Goal: Task Accomplishment & Management: Manage account settings

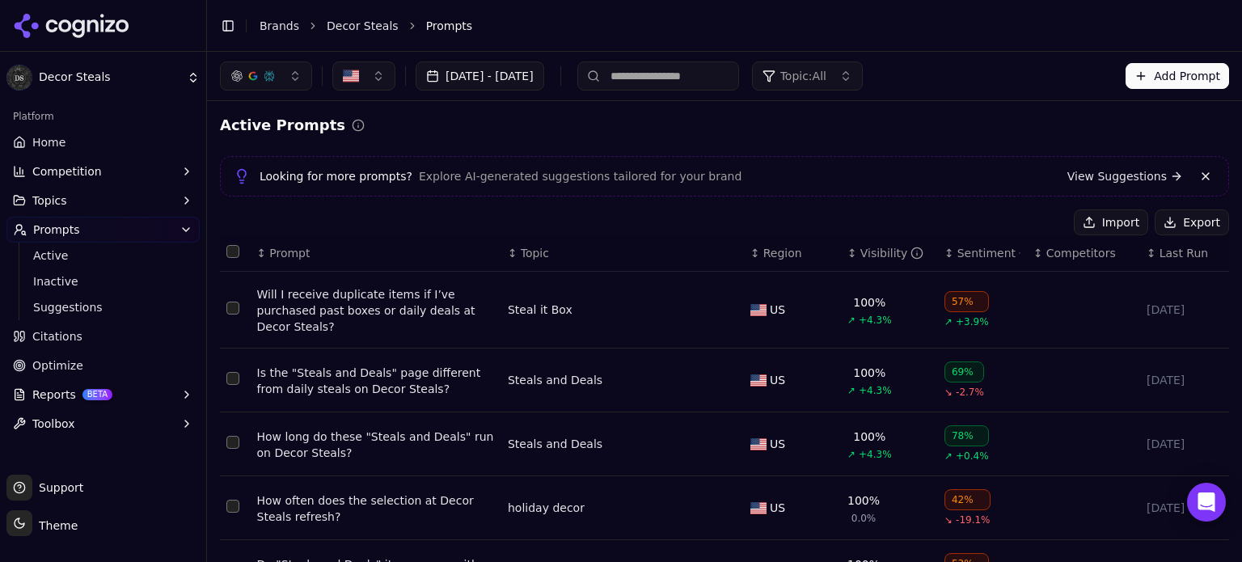
click at [231, 251] on button "Select all rows" at bounding box center [232, 251] width 13 height 13
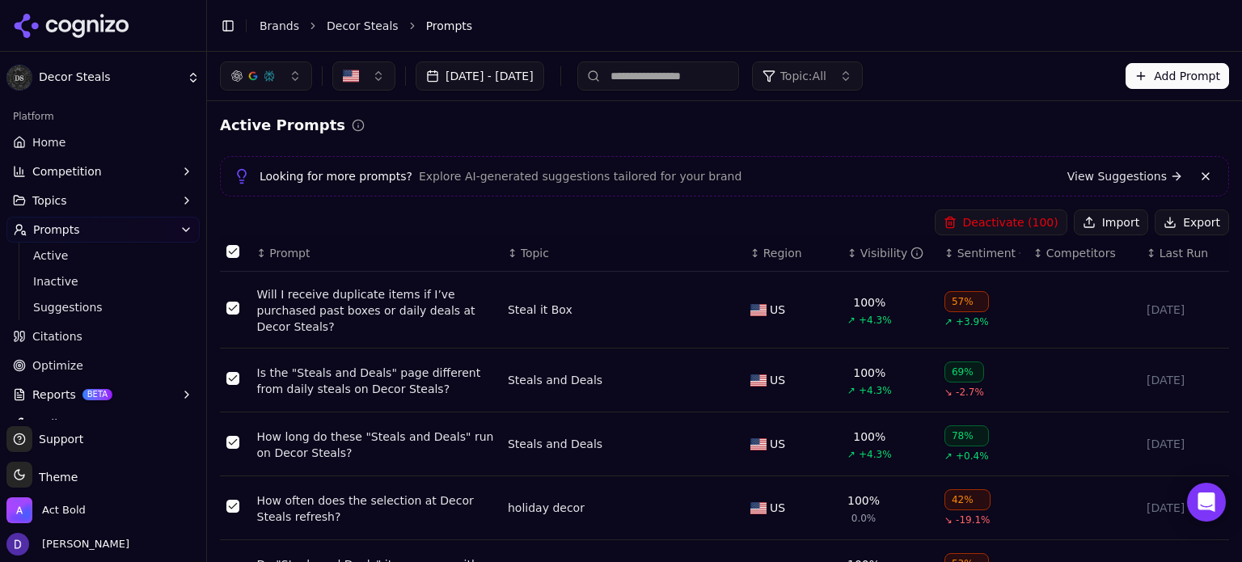
click at [229, 250] on button "Select all rows" at bounding box center [232, 251] width 13 height 13
click at [230, 255] on button "Select all rows" at bounding box center [232, 251] width 13 height 13
click at [1190, 219] on button "Export" at bounding box center [1192, 222] width 74 height 26
click at [1200, 133] on div "Active Prompts" at bounding box center [724, 125] width 1009 height 23
click at [1023, 227] on button "Deactivate ( 100 )" at bounding box center [1001, 222] width 133 height 26
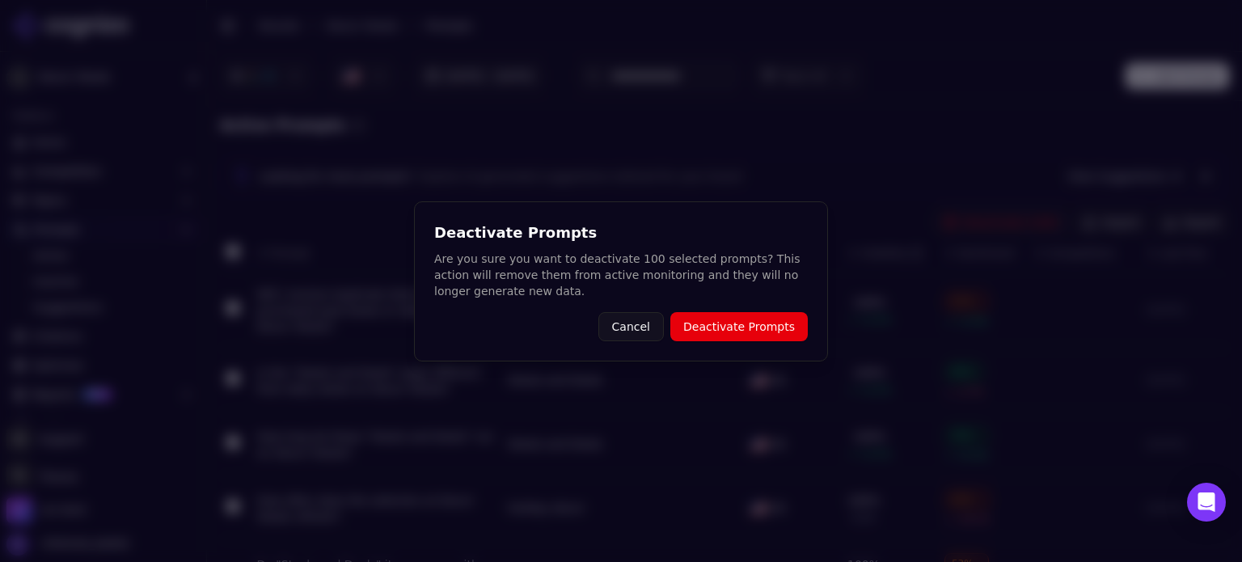
click at [796, 333] on button "Deactivate Prompts" at bounding box center [738, 326] width 137 height 29
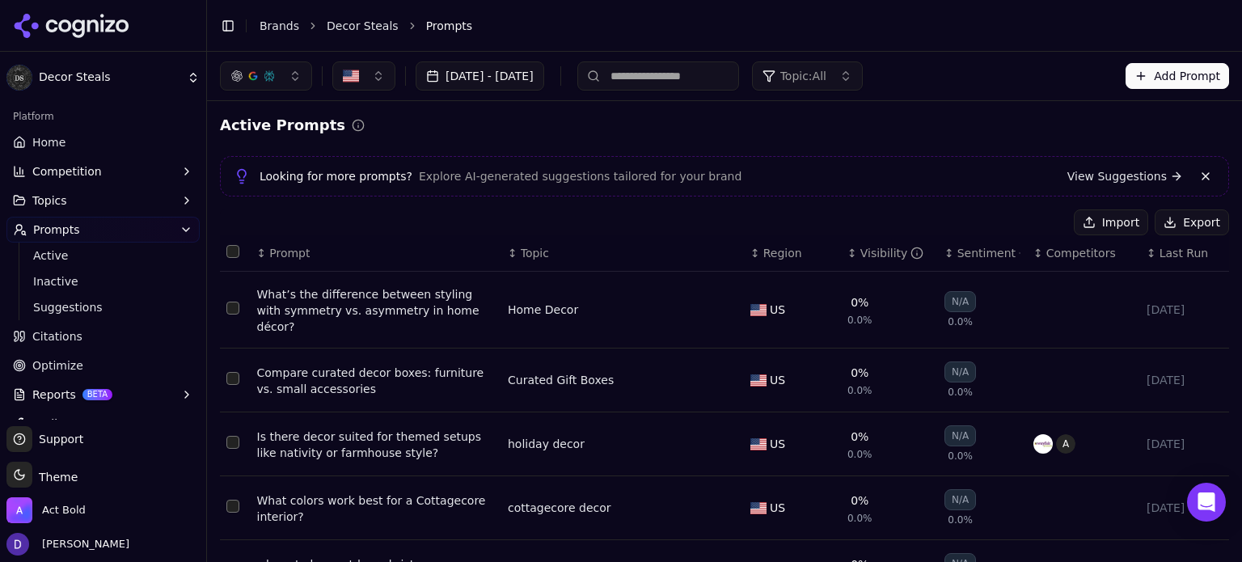
click at [232, 253] on button "Select all rows" at bounding box center [232, 251] width 13 height 13
click at [1036, 226] on button "Deactivate ( 22 )" at bounding box center [1003, 222] width 125 height 26
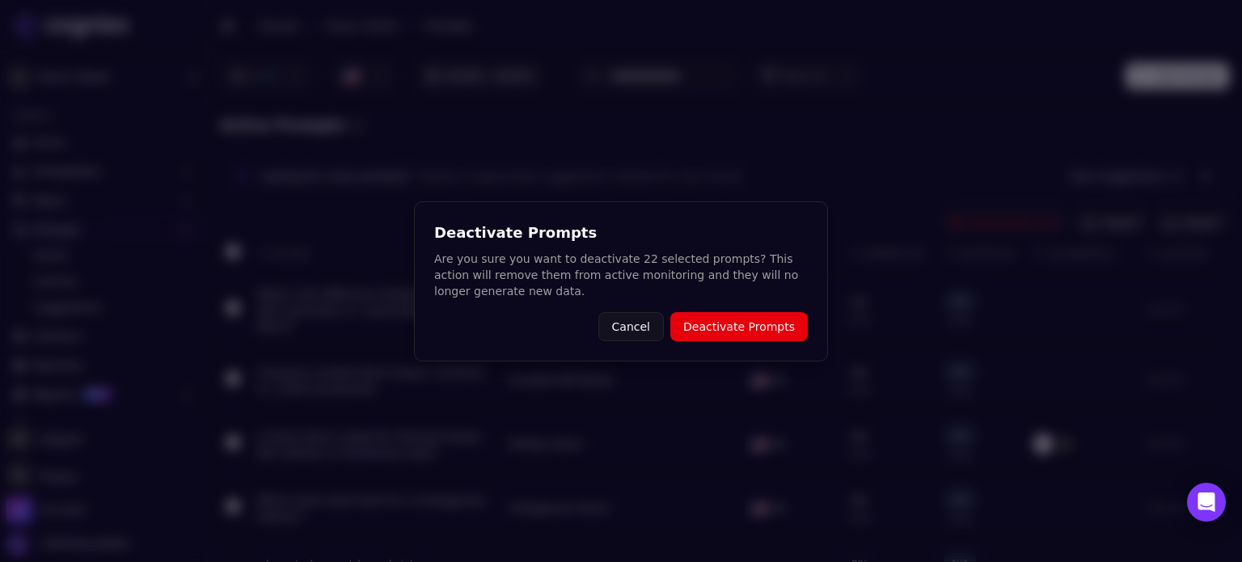
click at [722, 323] on button "Deactivate Prompts" at bounding box center [738, 326] width 137 height 29
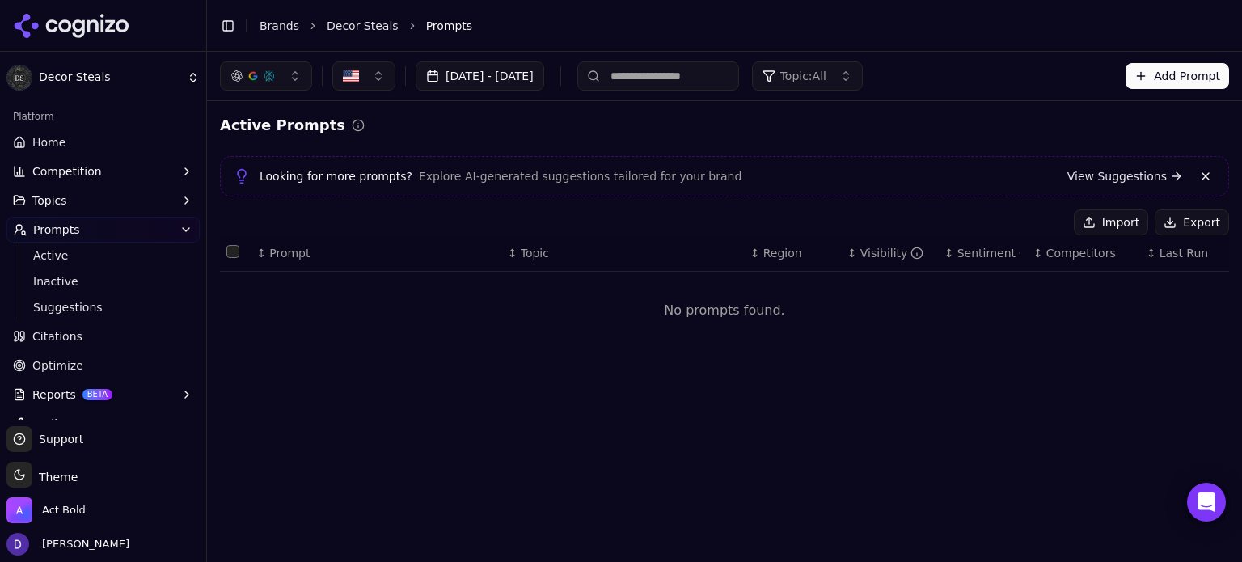
click at [1120, 224] on button "Import" at bounding box center [1111, 222] width 74 height 26
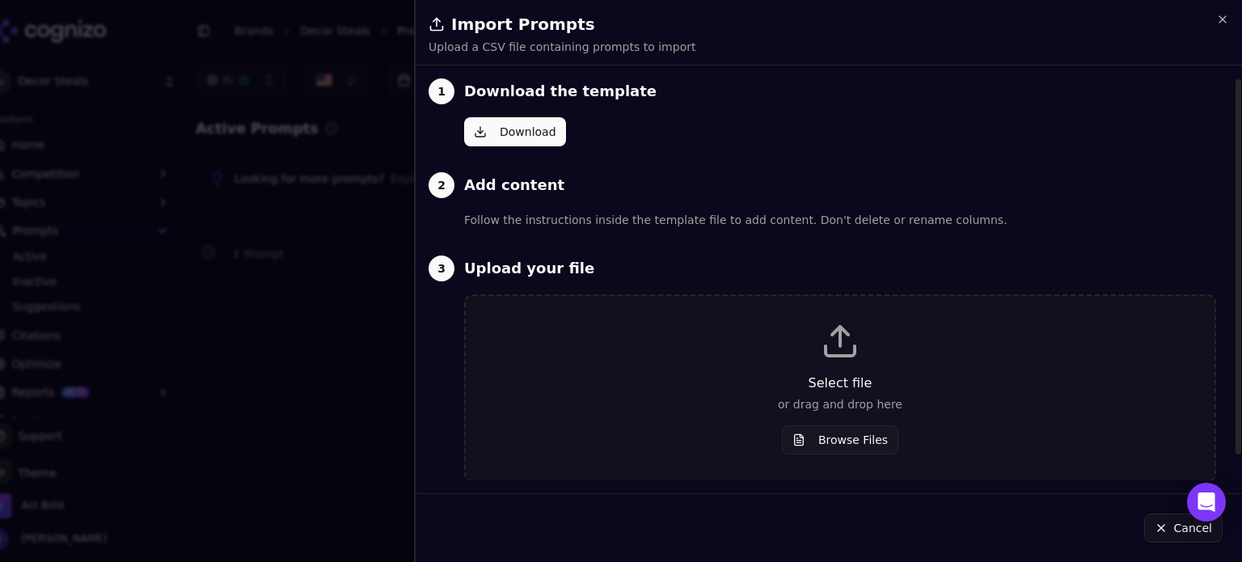
click at [796, 366] on div "Select file or drag and drop here Browse Files" at bounding box center [840, 388] width 697 height 133
click at [841, 433] on button "Browse Files" at bounding box center [840, 439] width 116 height 29
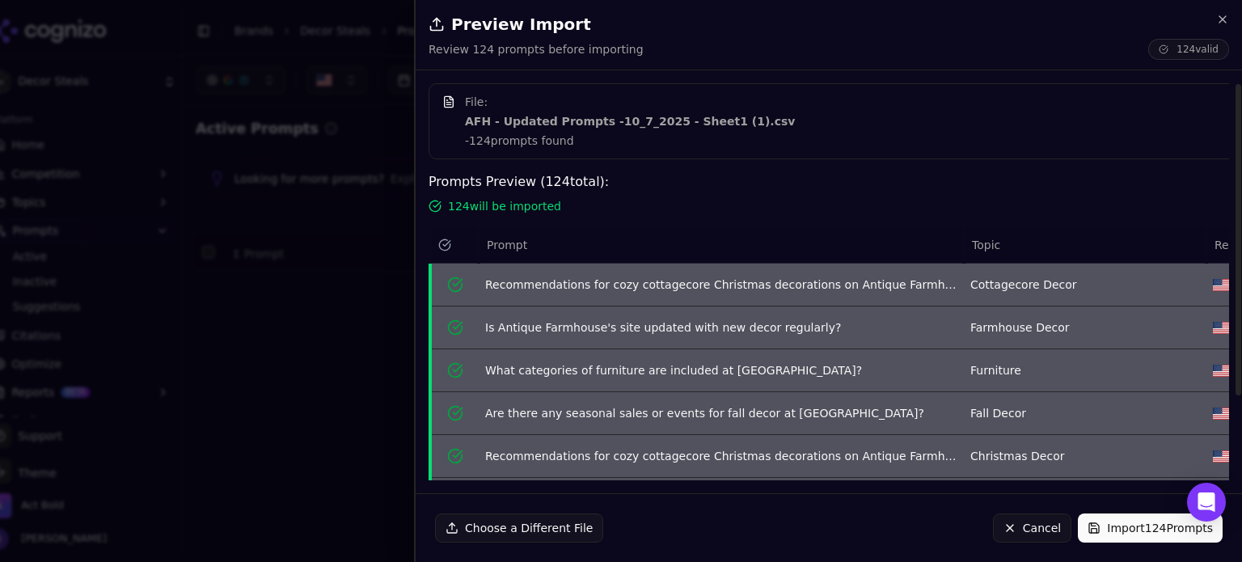
click at [1110, 520] on button "Import 124 Prompts" at bounding box center [1150, 528] width 145 height 29
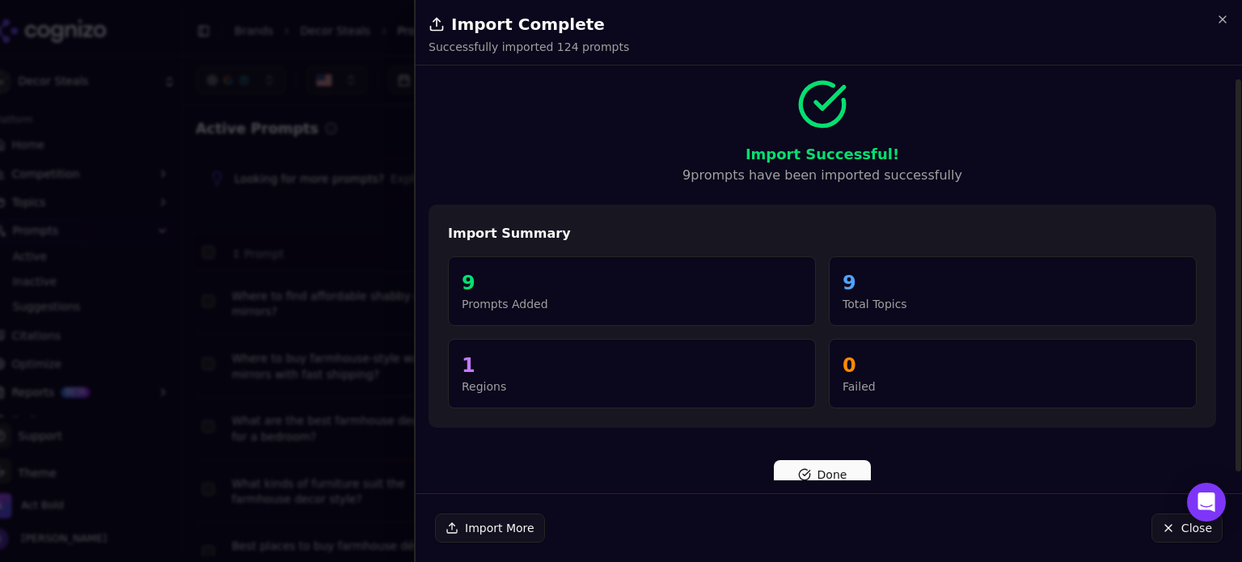
scroll to position [7, 0]
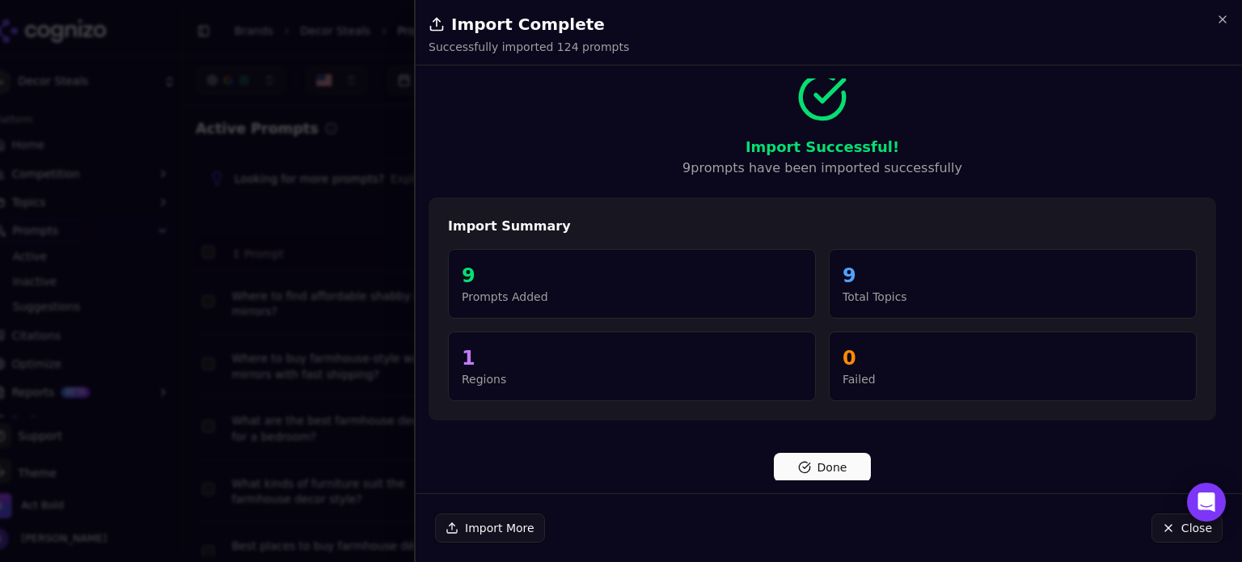
click at [1187, 536] on button "Close" at bounding box center [1187, 528] width 71 height 29
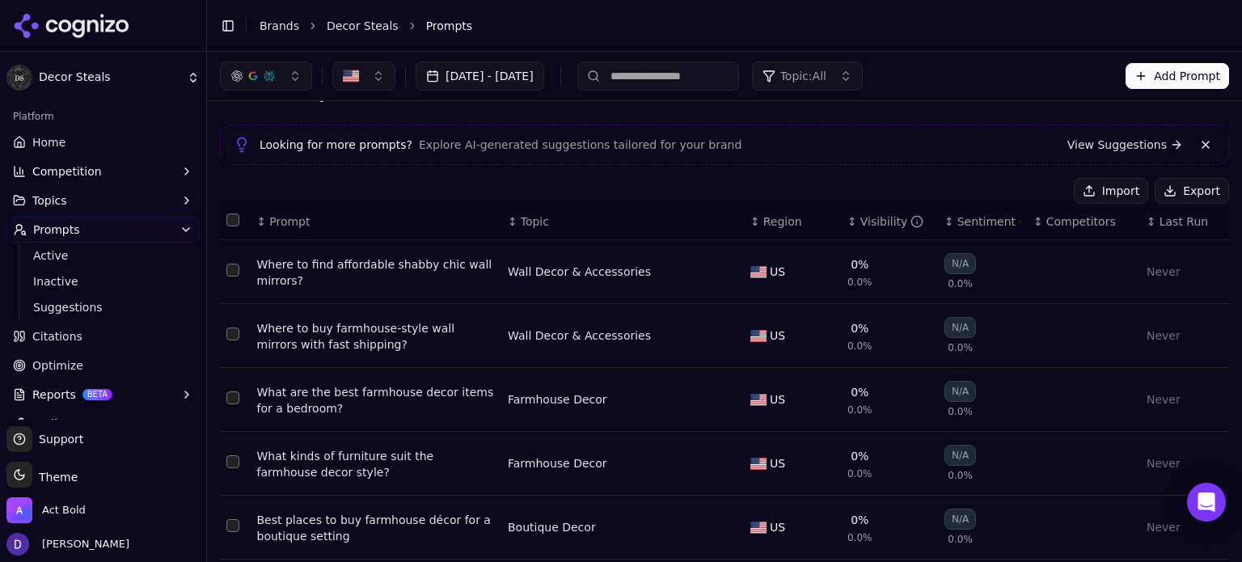
scroll to position [0, 0]
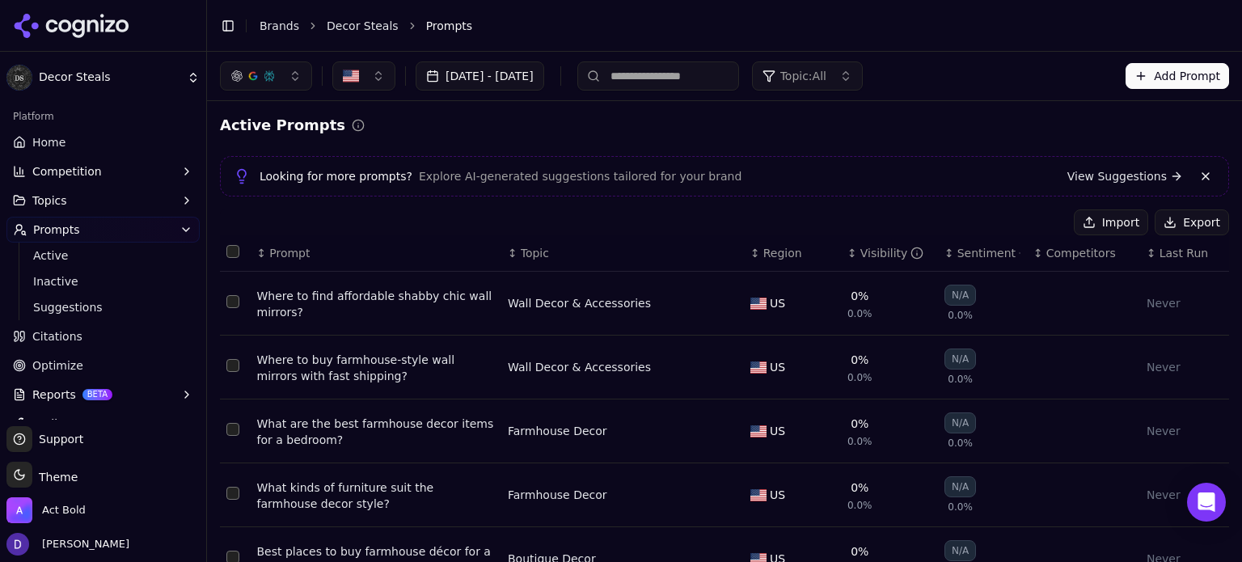
drag, startPoint x: 79, startPoint y: 137, endPoint x: 152, endPoint y: 99, distance: 81.7
click at [79, 137] on link "Home" at bounding box center [102, 142] width 193 height 26
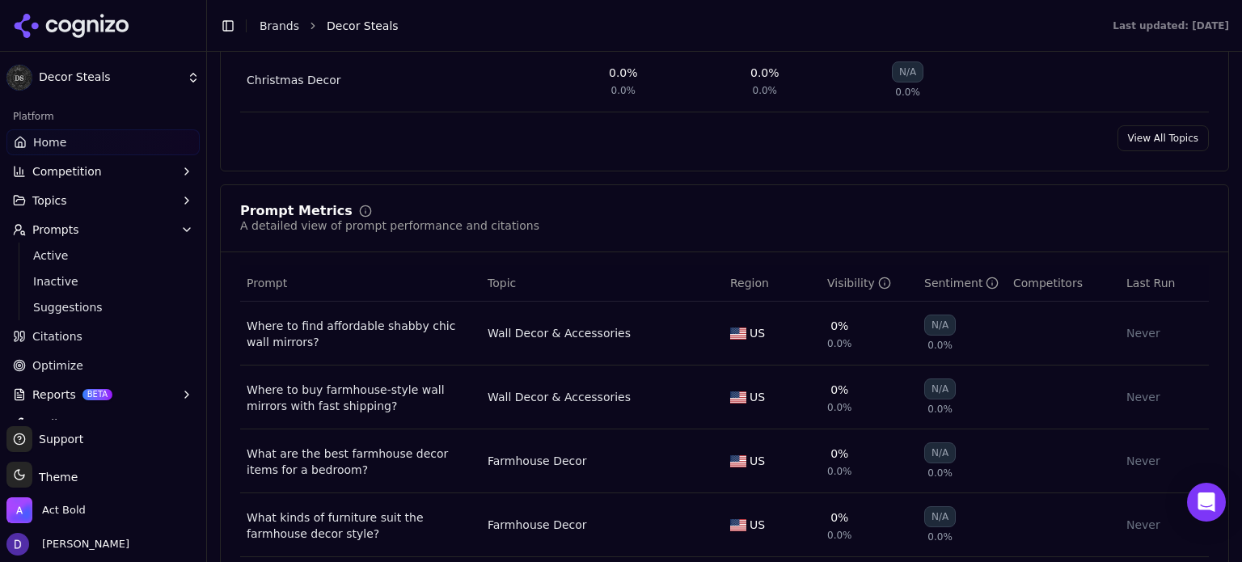
scroll to position [1294, 0]
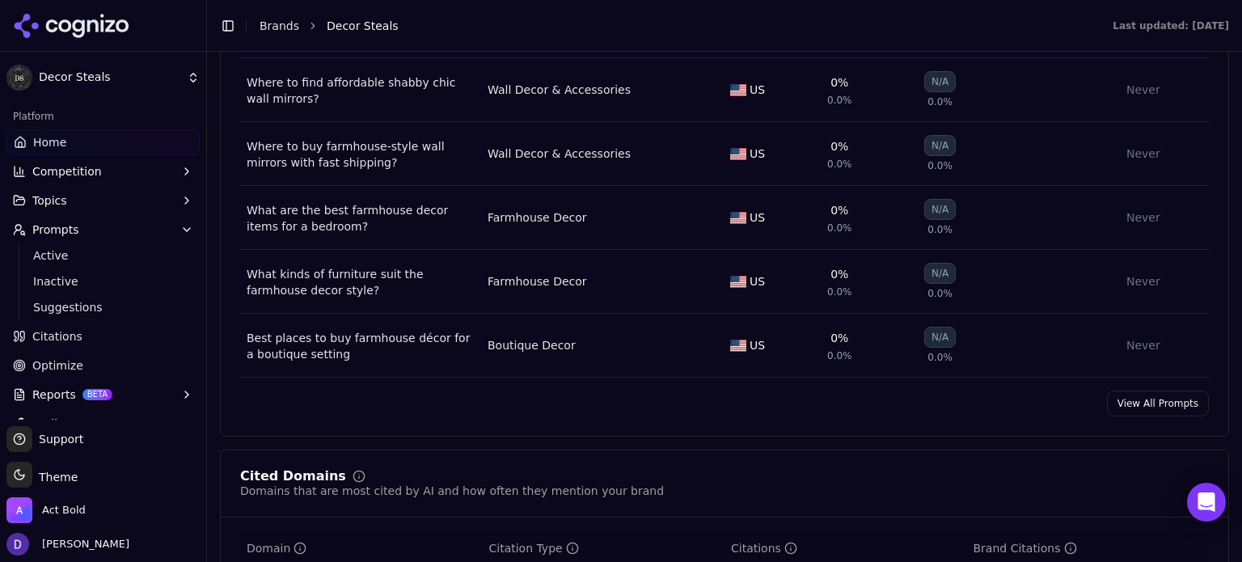
drag, startPoint x: 1127, startPoint y: 398, endPoint x: 1113, endPoint y: 400, distance: 13.8
click at [1127, 398] on link "View All Prompts" at bounding box center [1158, 404] width 102 height 26
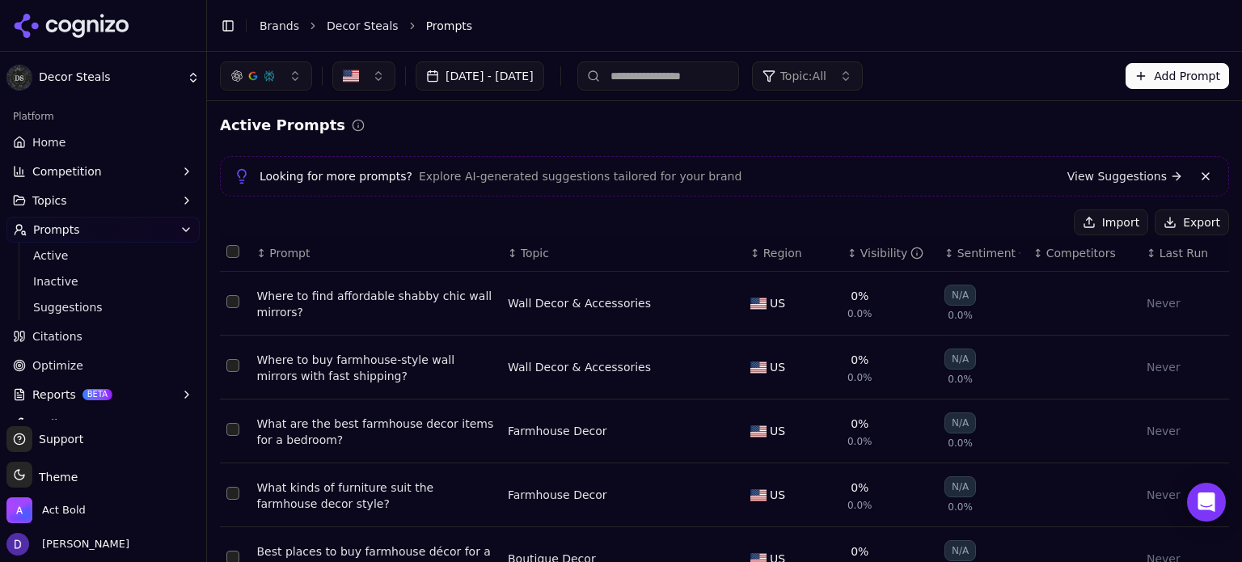
click at [235, 247] on button "Select all rows" at bounding box center [232, 251] width 13 height 13
click at [1021, 213] on button "Deactivate ( 100 )" at bounding box center [1001, 222] width 133 height 26
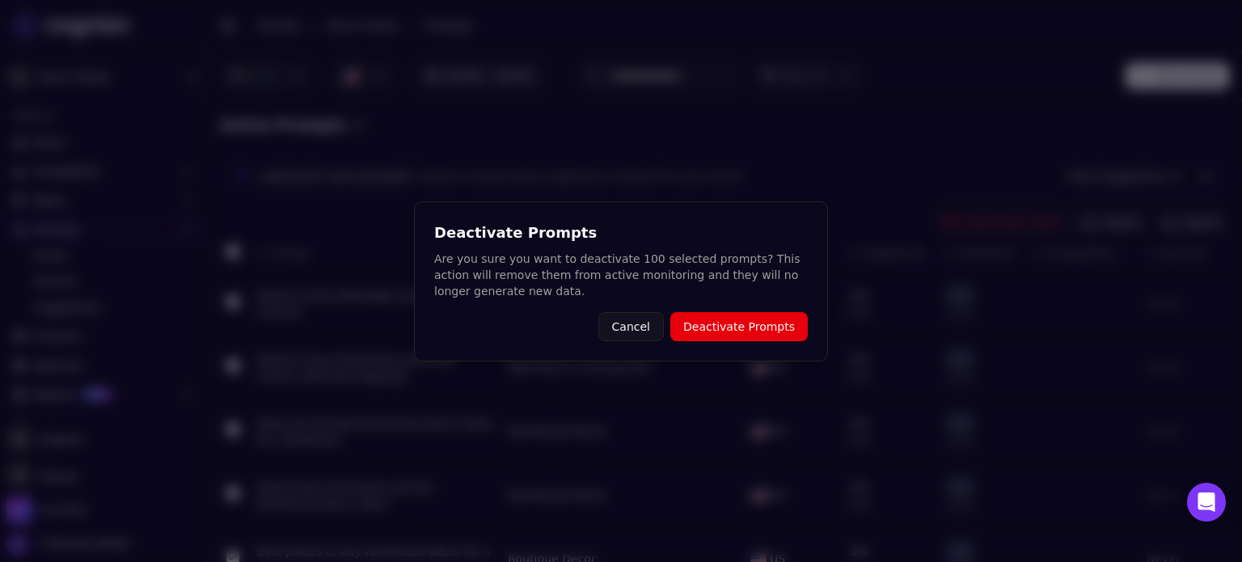
click at [765, 324] on button "Deactivate Prompts" at bounding box center [738, 326] width 137 height 29
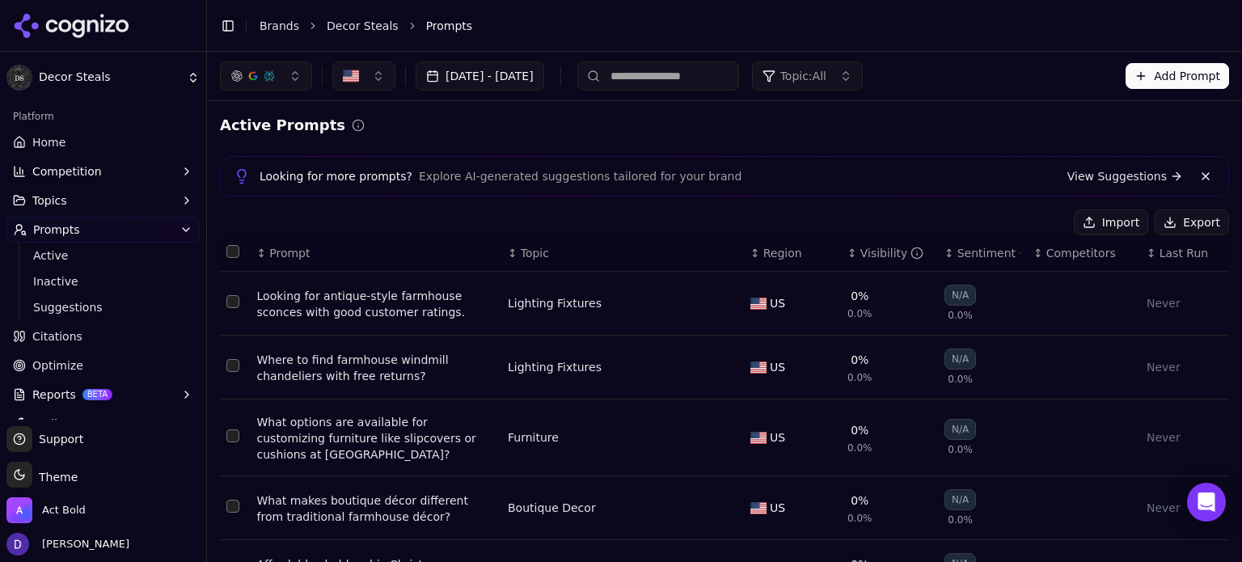
click at [235, 254] on button "Select all rows" at bounding box center [232, 251] width 13 height 13
click at [1019, 215] on button "Deactivate ( 24 )" at bounding box center [1003, 222] width 125 height 26
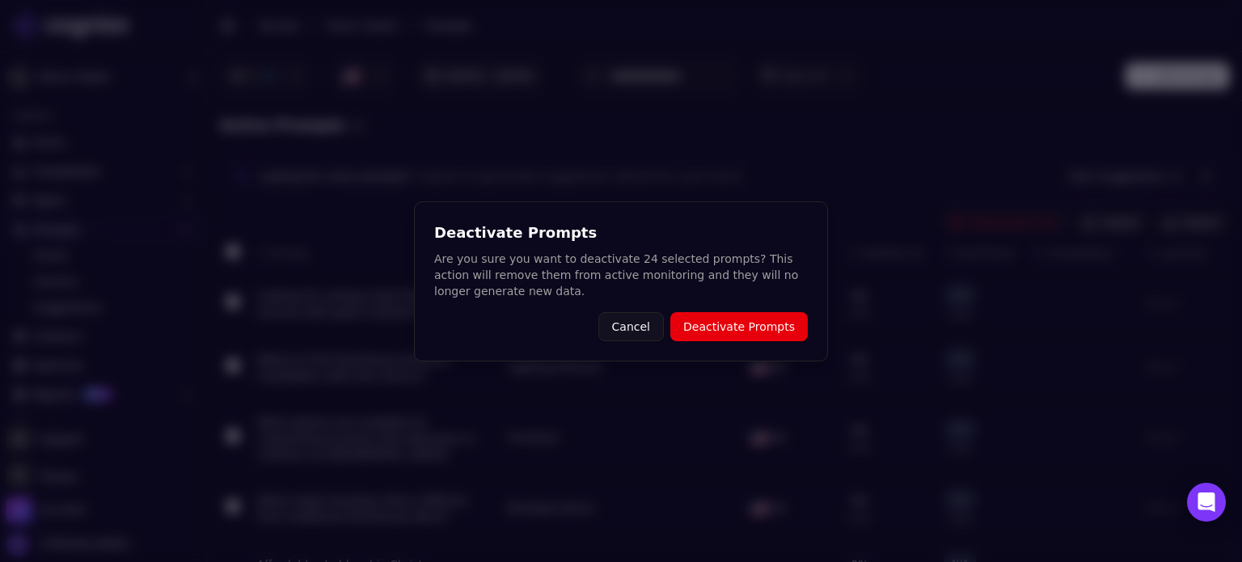
click at [734, 332] on button "Deactivate Prompts" at bounding box center [738, 326] width 137 height 29
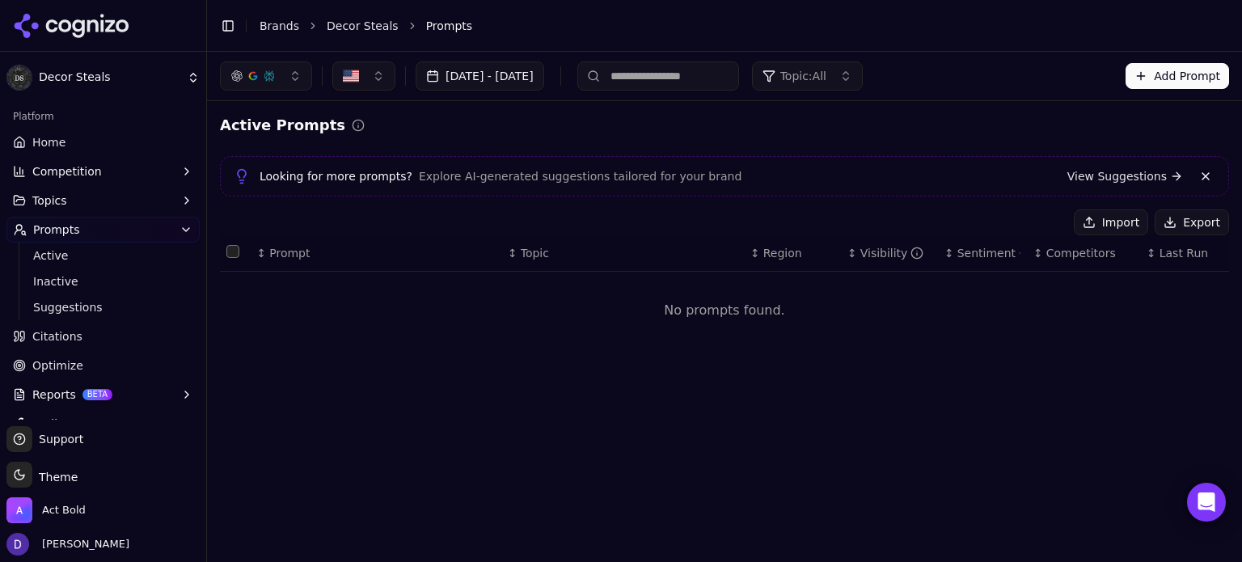
click at [1127, 226] on button "Import" at bounding box center [1111, 222] width 74 height 26
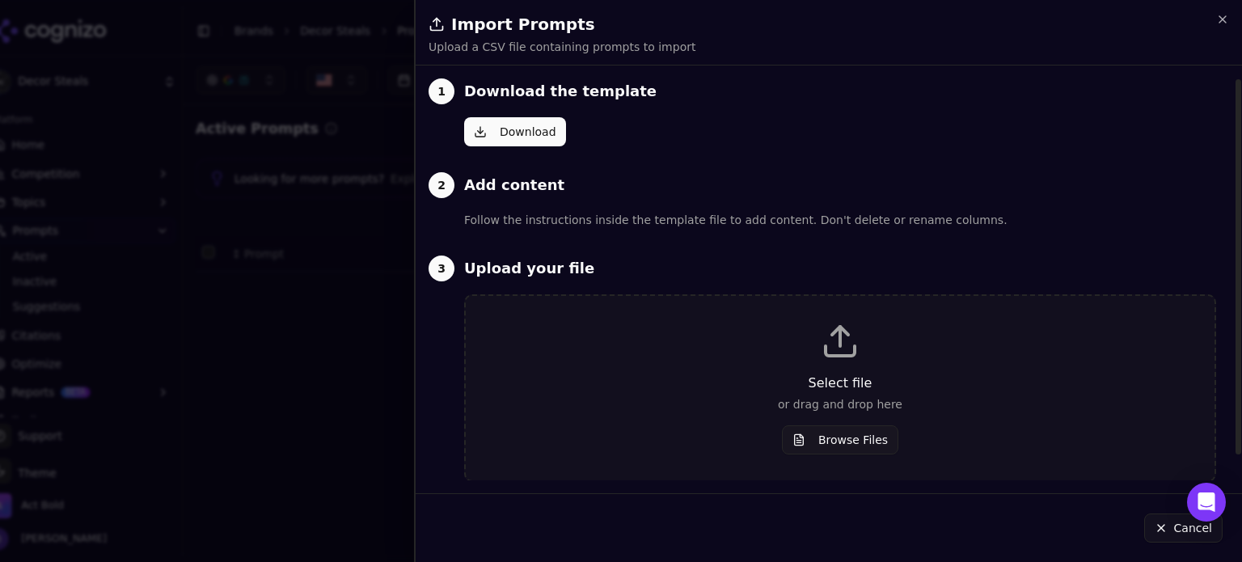
click at [873, 423] on div "Select file or drag and drop here Browse Files" at bounding box center [840, 388] width 697 height 133
click at [849, 391] on p "Select file" at bounding box center [840, 383] width 697 height 19
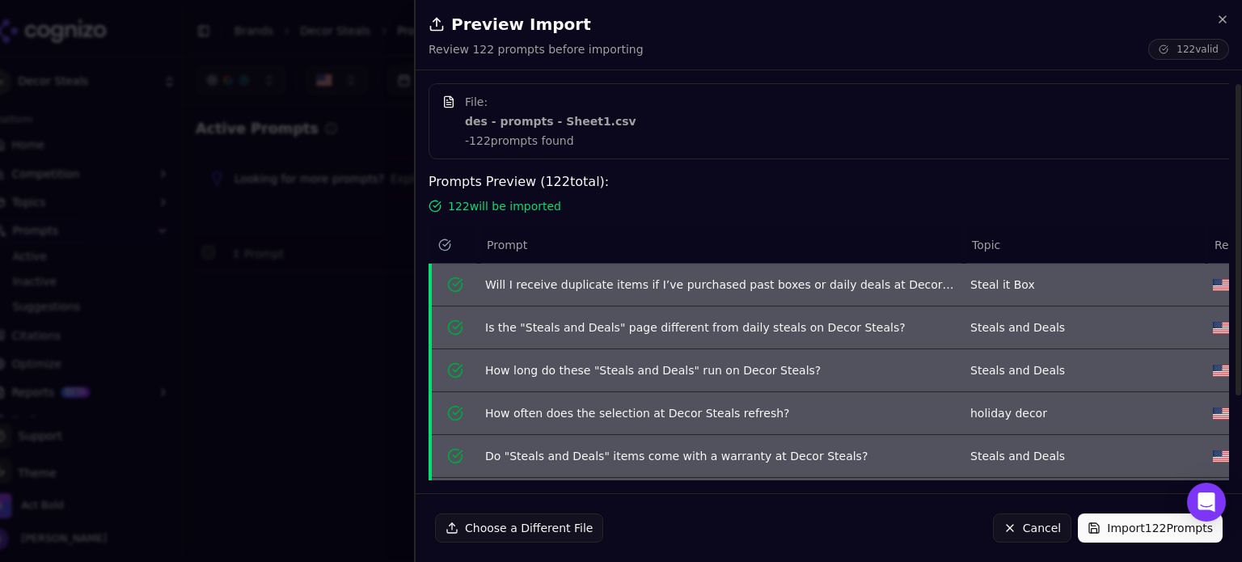
click at [1146, 524] on button "Import 122 Prompts" at bounding box center [1150, 528] width 145 height 29
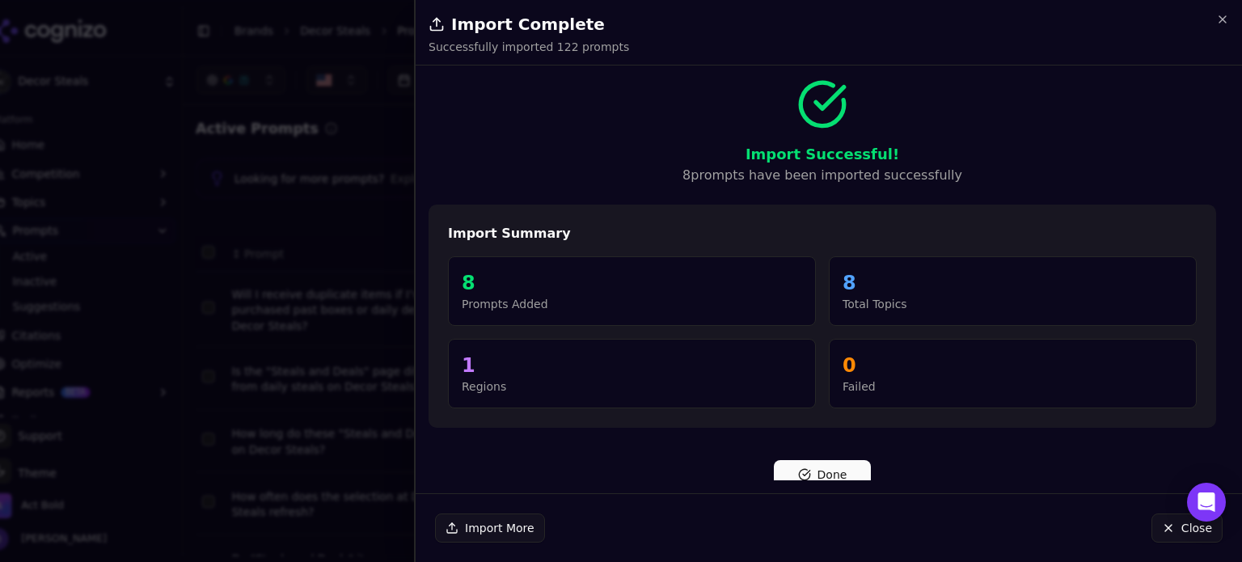
click at [343, 61] on div at bounding box center [621, 281] width 1242 height 562
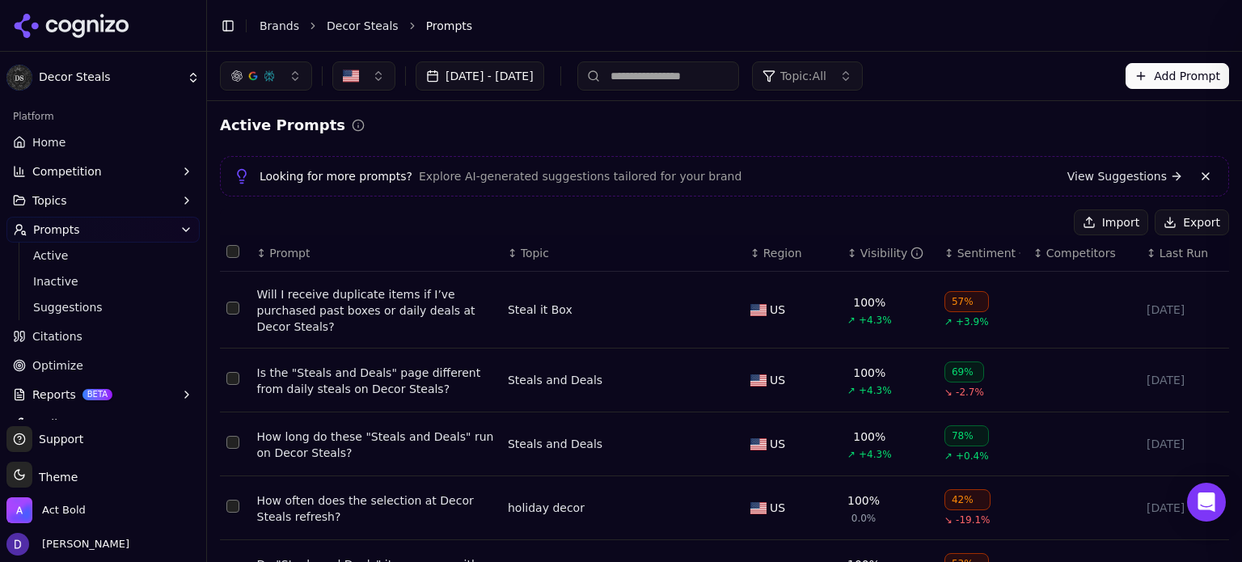
click at [260, 31] on div "Toggle Sidebar Brands Decor Steals Prompts" at bounding box center [708, 26] width 1003 height 23
click at [273, 24] on link "Brands" at bounding box center [280, 25] width 40 height 13
click at [279, 27] on html "Decor Steals Platform Home Competition Topics Prompts Active Inactive Suggestio…" at bounding box center [621, 281] width 1242 height 562
click at [273, 30] on html "Decor Steals Platform Home Competition Topics Prompts Active Inactive Suggestio…" at bounding box center [621, 281] width 1242 height 562
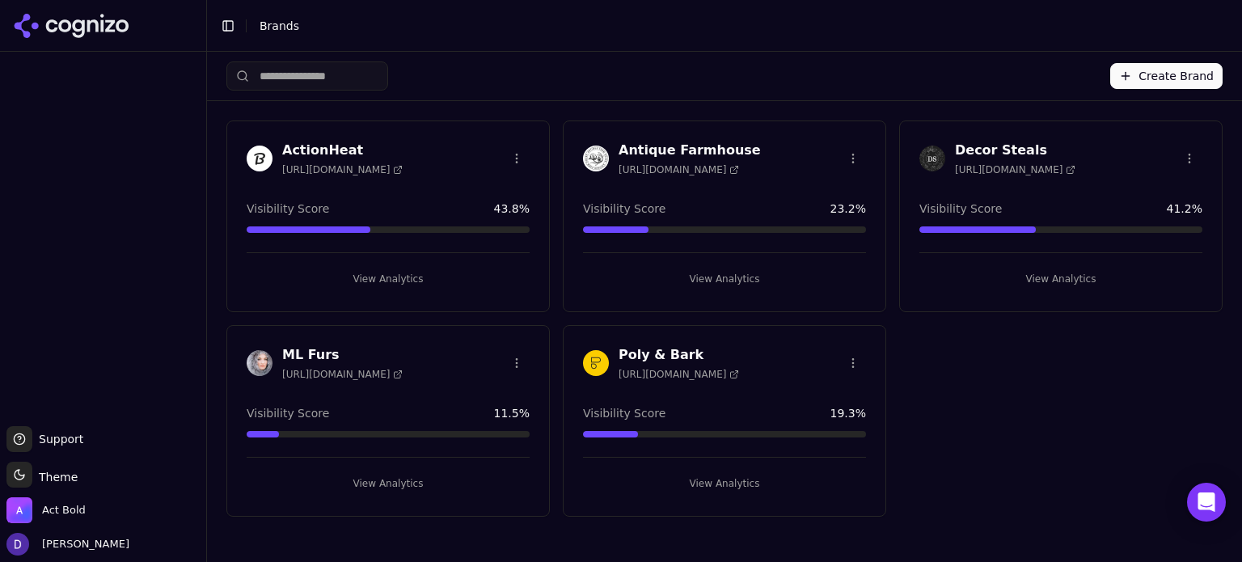
click at [670, 142] on h3 "Antique Farmhouse" at bounding box center [690, 150] width 142 height 19
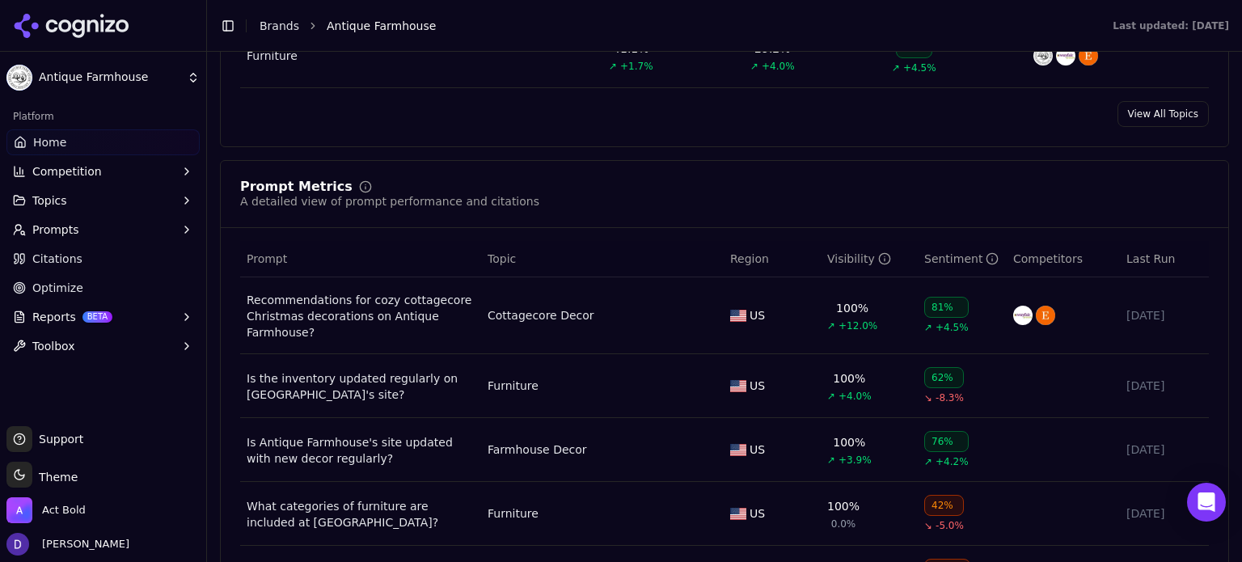
scroll to position [1402, 0]
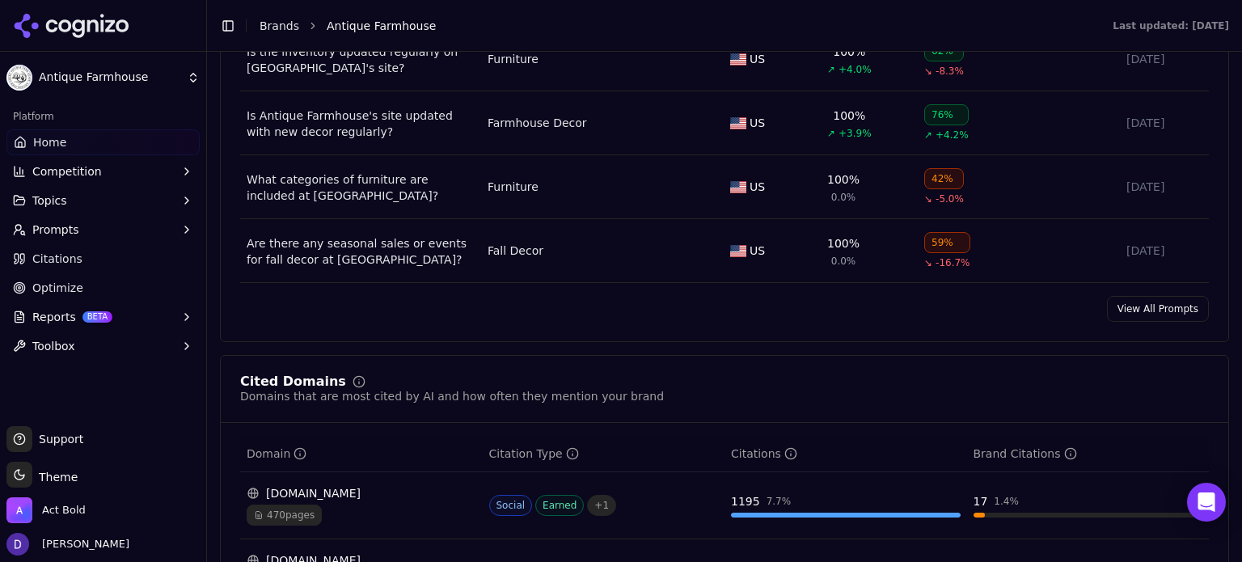
click at [1136, 306] on link "View All Prompts" at bounding box center [1158, 309] width 102 height 26
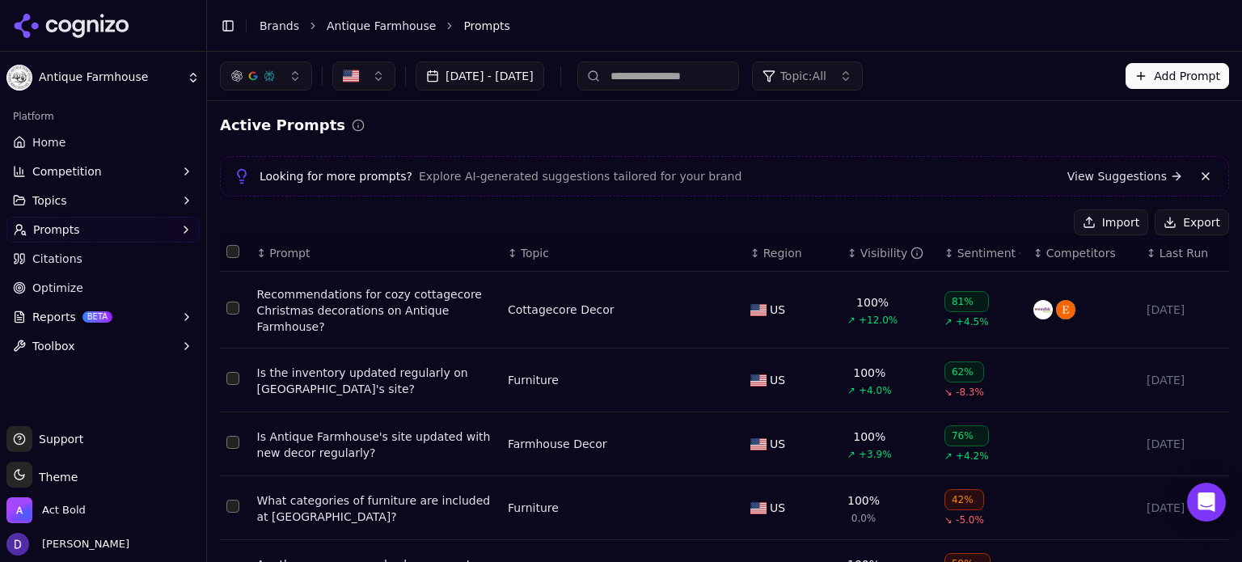
drag, startPoint x: 230, startPoint y: 256, endPoint x: 552, endPoint y: 292, distance: 323.8
click at [230, 256] on button "Select all rows" at bounding box center [232, 251] width 13 height 13
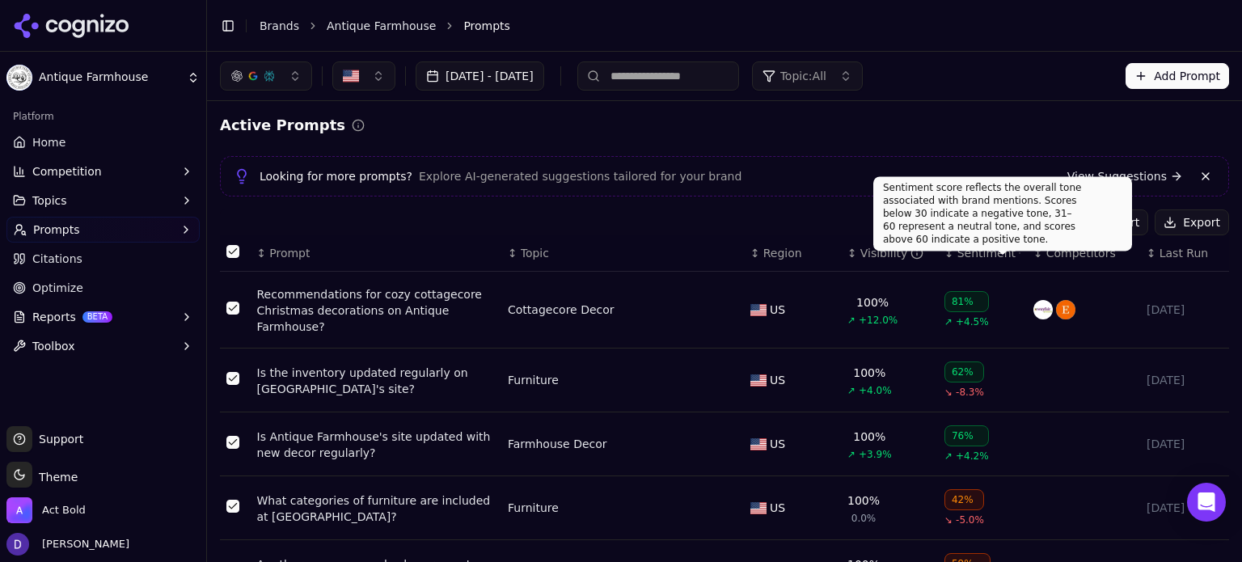
click at [1025, 229] on div "Sentiment score reflects the overall tone associated with brand mentions. Score…" at bounding box center [1002, 213] width 259 height 74
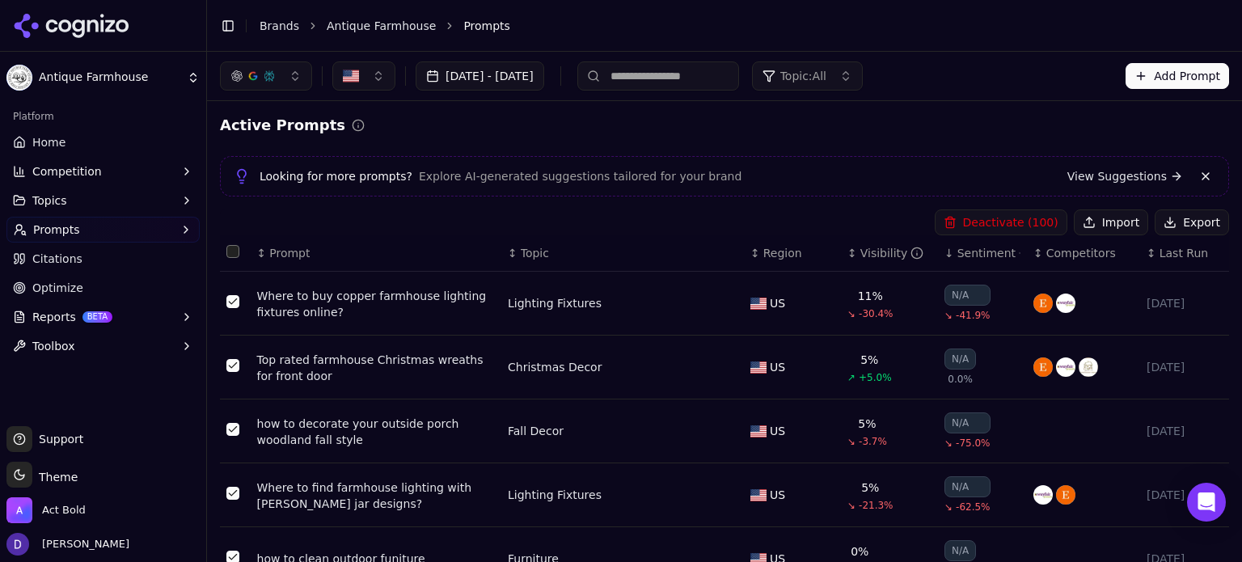
click at [230, 252] on button "Select all rows" at bounding box center [232, 251] width 13 height 13
click at [996, 223] on button "Deactivate ( 134 )" at bounding box center [1001, 222] width 133 height 26
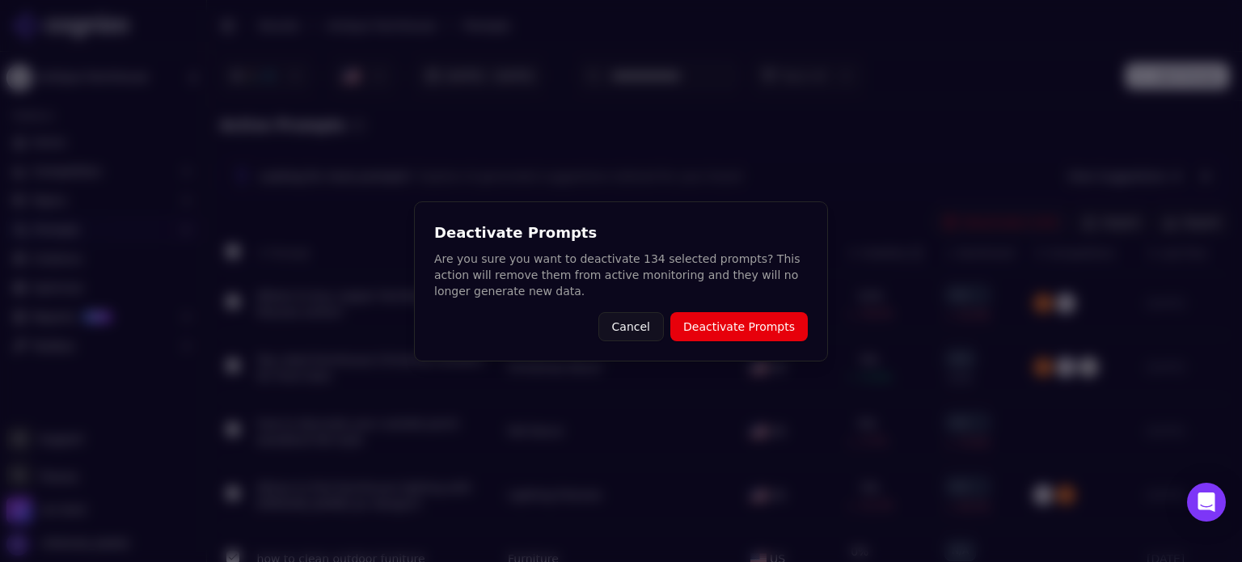
click at [769, 326] on button "Deactivate Prompts" at bounding box center [738, 326] width 137 height 29
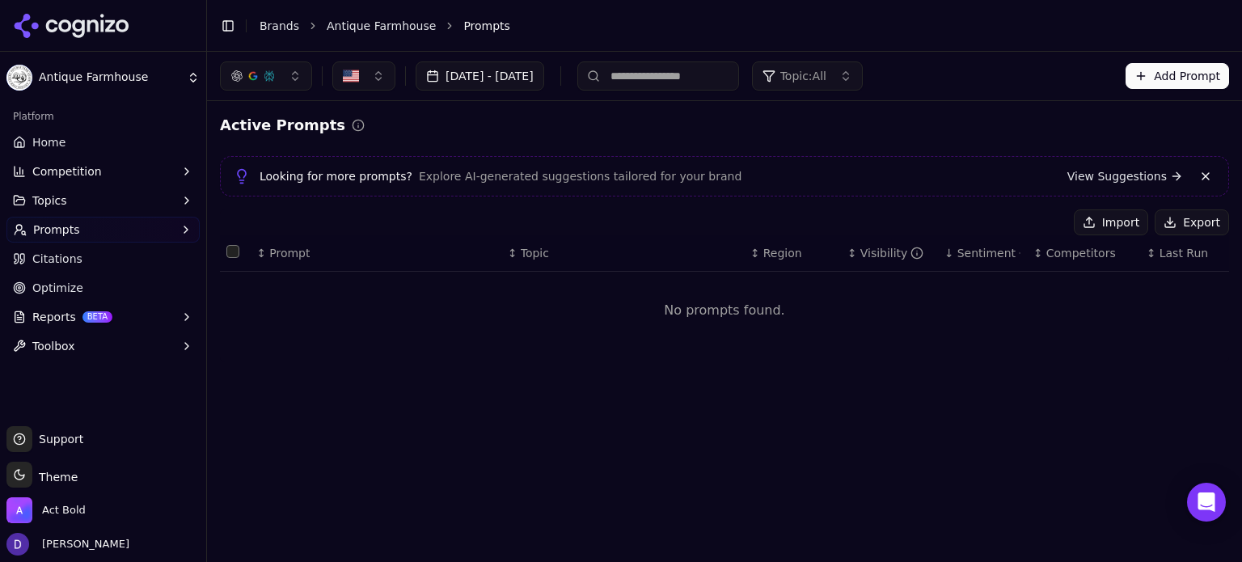
click at [1106, 217] on button "Import" at bounding box center [1111, 222] width 74 height 26
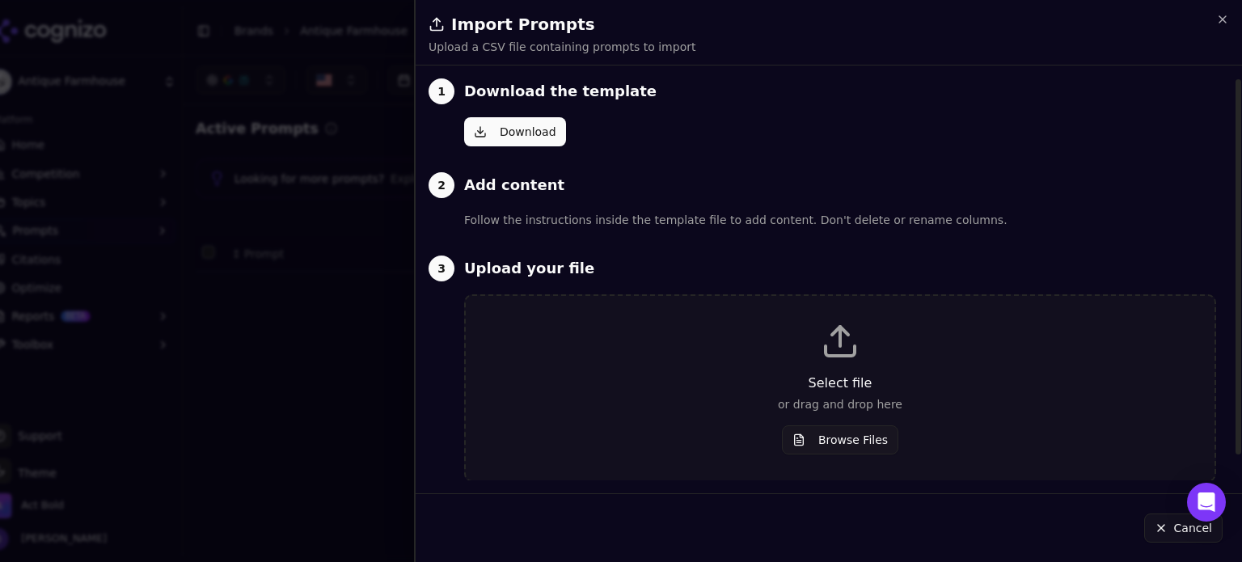
click at [857, 376] on p "Select file" at bounding box center [840, 383] width 697 height 19
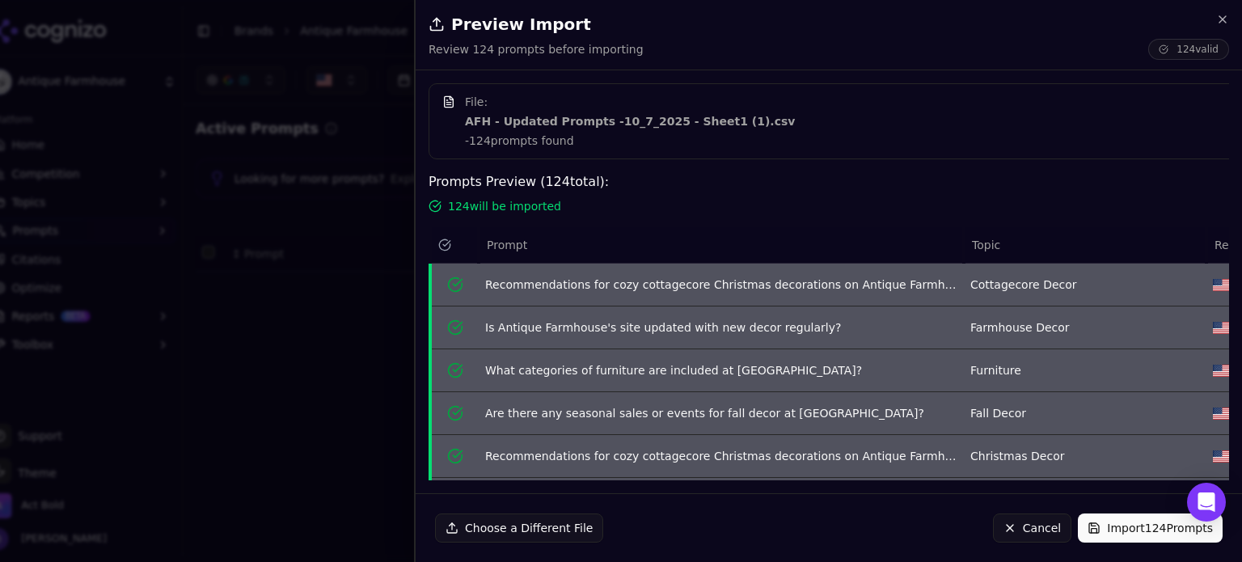
click at [1131, 539] on button "Import 124 Prompts" at bounding box center [1150, 528] width 145 height 29
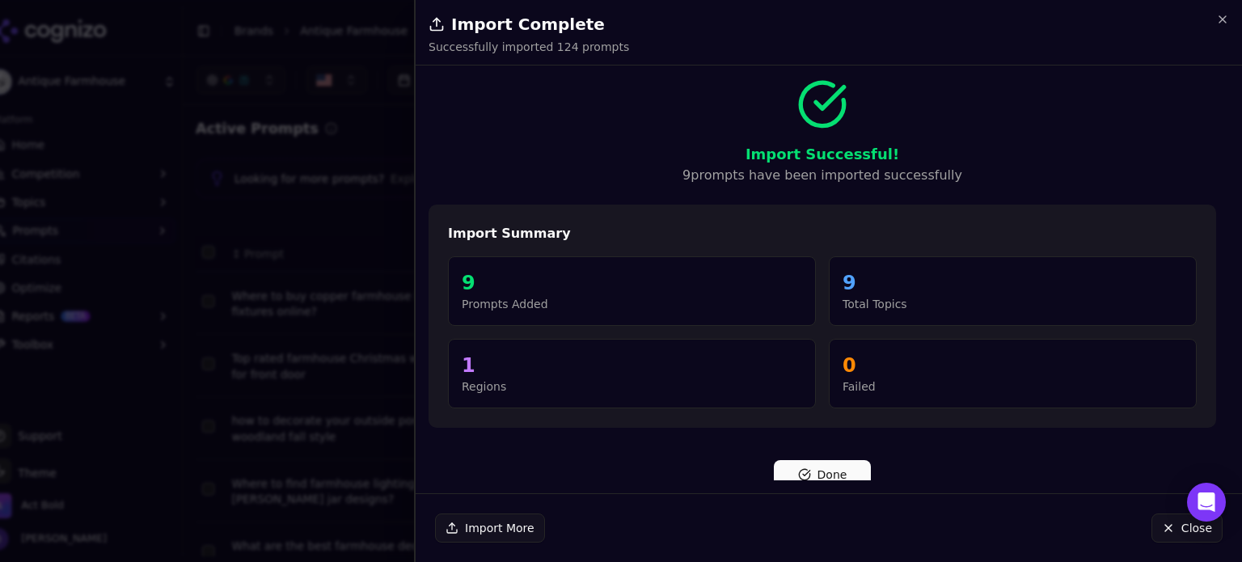
click at [291, 370] on div at bounding box center [621, 281] width 1242 height 562
click at [243, 371] on div at bounding box center [621, 281] width 1242 height 562
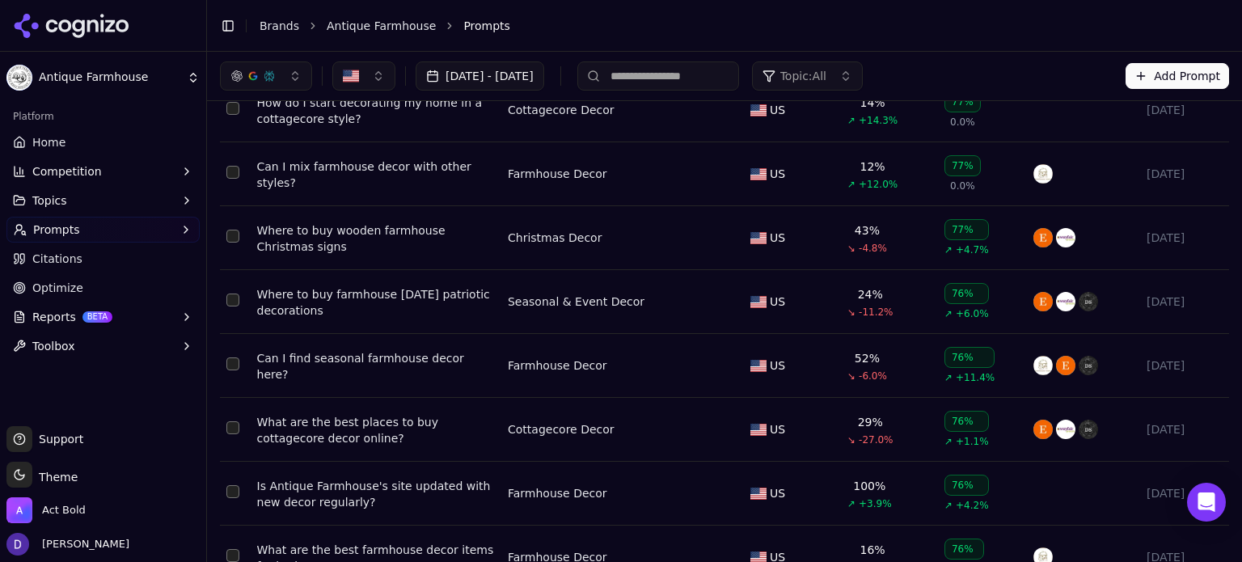
scroll to position [4529, 0]
